Goal: Task Accomplishment & Management: Manage account settings

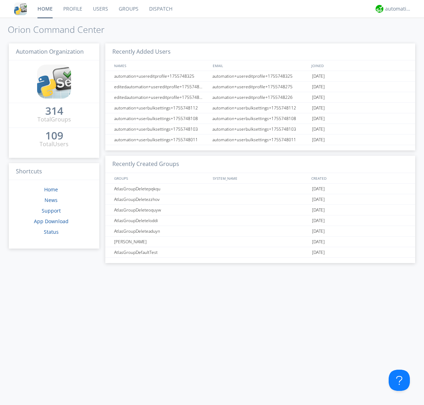
click at [100, 9] on link "Users" at bounding box center [101, 9] width 26 height 18
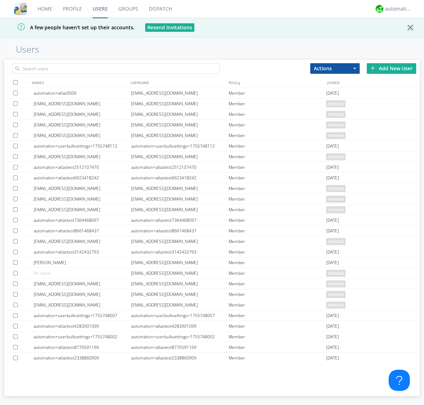
click at [392, 68] on div "Add New User" at bounding box center [391, 68] width 49 height 11
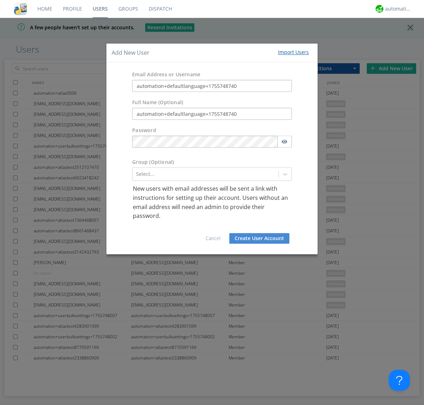
click at [259, 238] on button "Create User Account" at bounding box center [259, 238] width 60 height 11
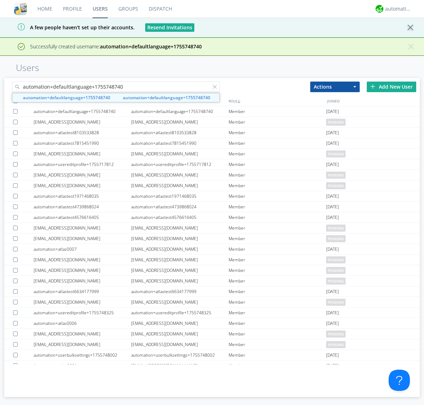
type input "automation+defaultlanguage+1755748740"
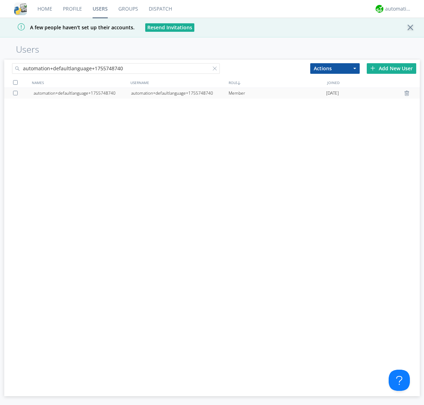
click at [180, 93] on div "automation+defaultlanguage+1755748740" at bounding box center [180, 93] width 98 height 11
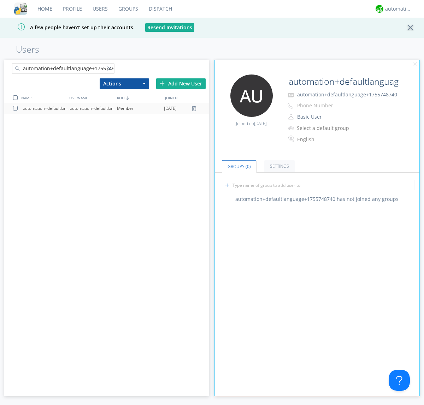
click at [111, 70] on div at bounding box center [110, 69] width 7 height 7
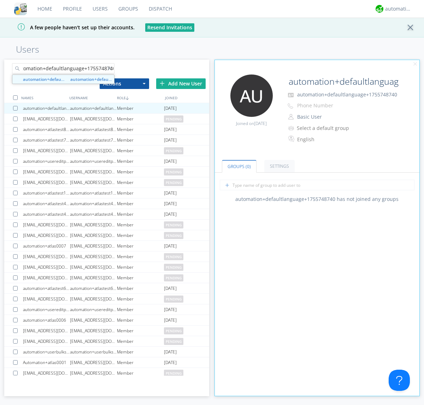
type input "automation+defaultlanguage+1755748740"
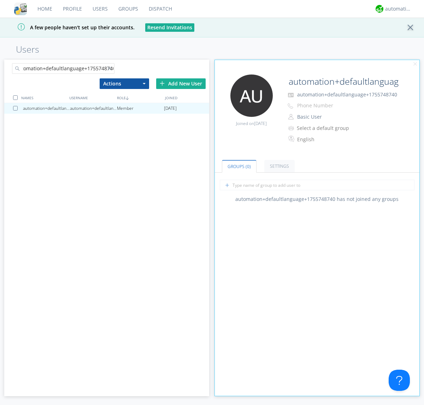
click at [17, 108] on div at bounding box center [16, 108] width 7 height 5
click at [124, 83] on button "Actions" at bounding box center [124, 83] width 49 height 11
click at [124, 105] on link "Delete User" at bounding box center [124, 104] width 49 height 9
